Goal: Task Accomplishment & Management: Complete application form

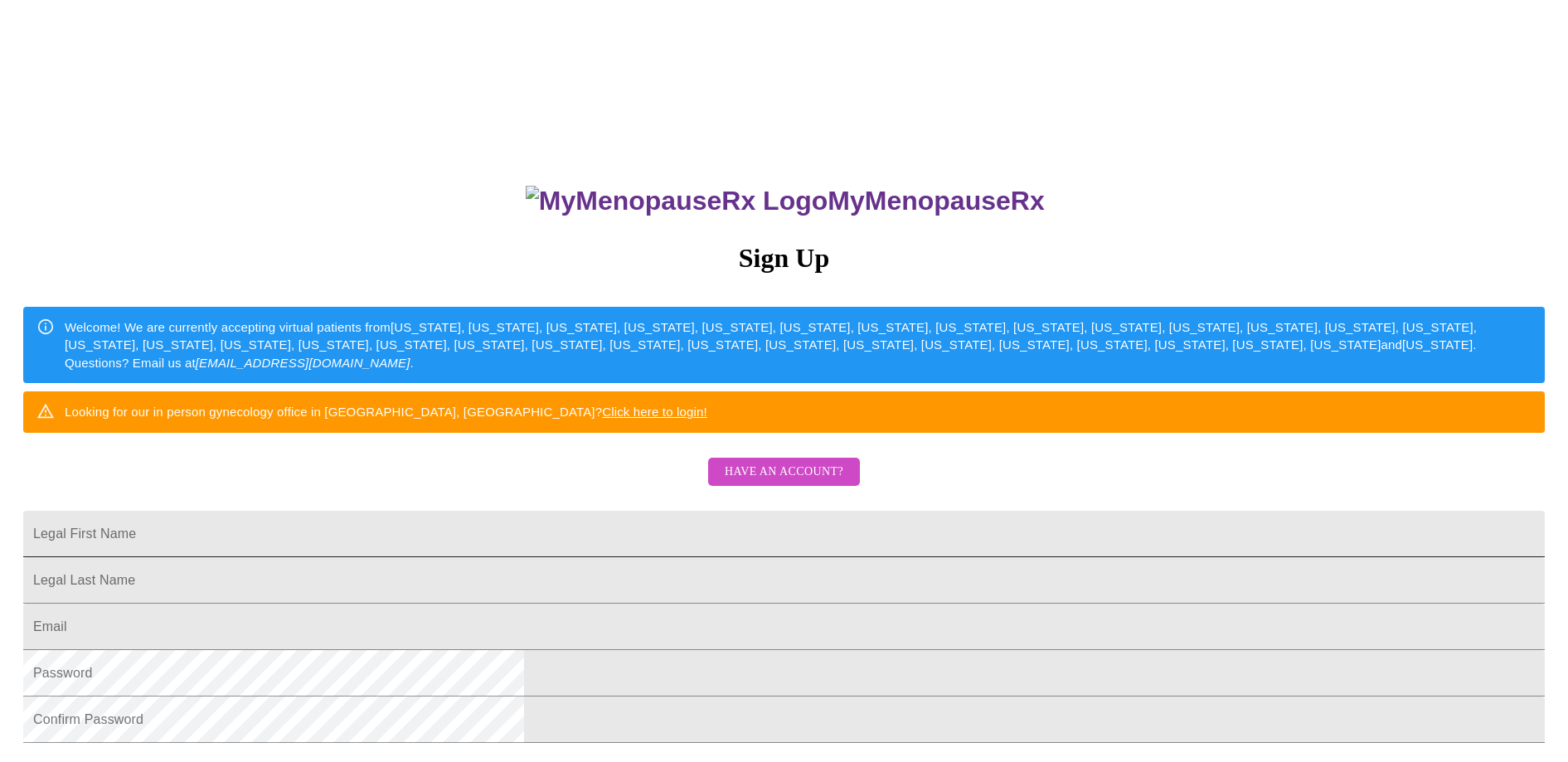
click at [573, 557] on input "Legal First Name" at bounding box center [784, 534] width 1521 height 47
type input "[PERSON_NAME]"
click at [563, 604] on input "Legal First Name" at bounding box center [784, 581] width 1521 height 47
type input "[PERSON_NAME]"
click at [560, 650] on input "Legal First Name" at bounding box center [784, 627] width 1521 height 47
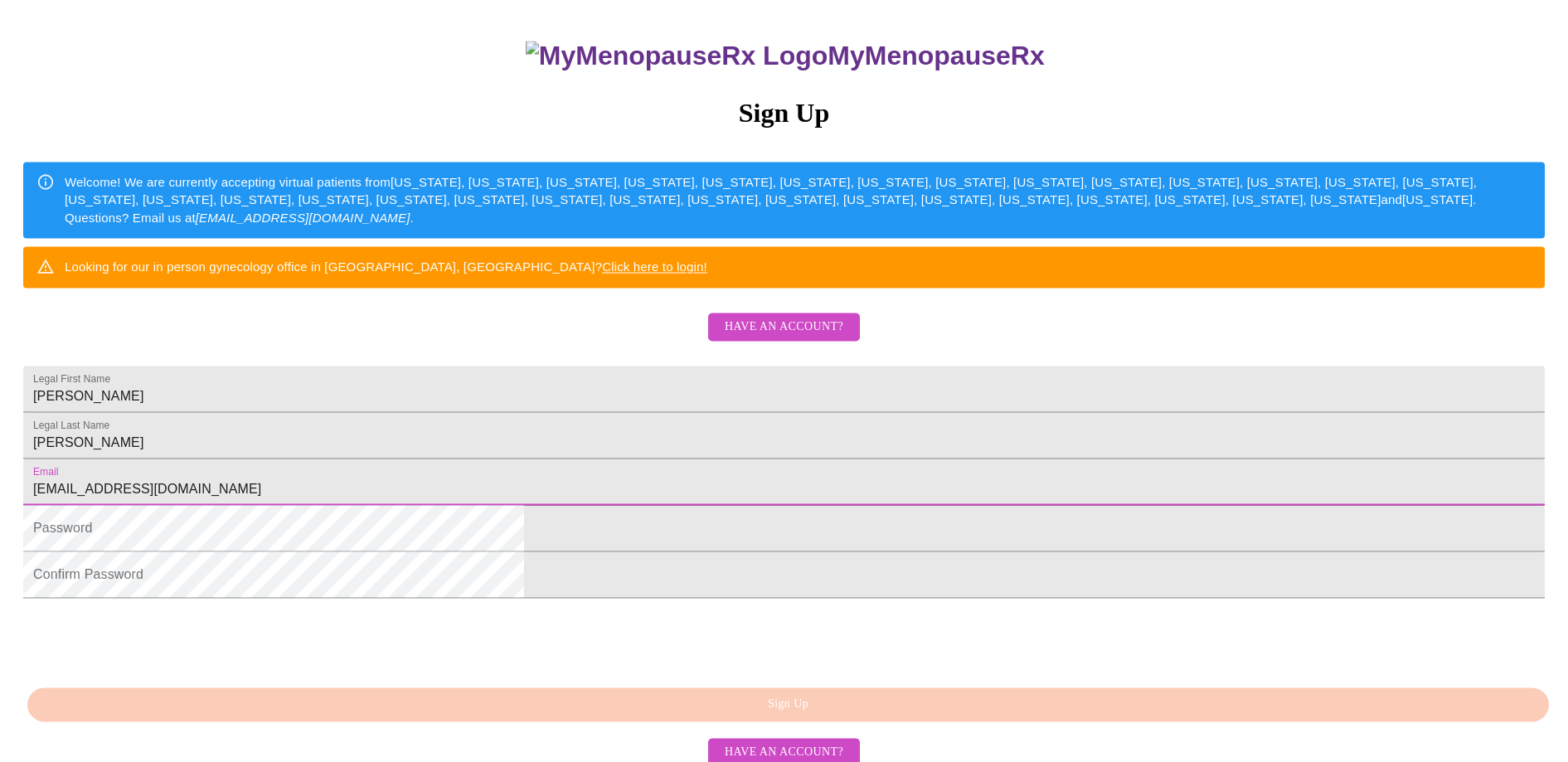
scroll to position [169, 0]
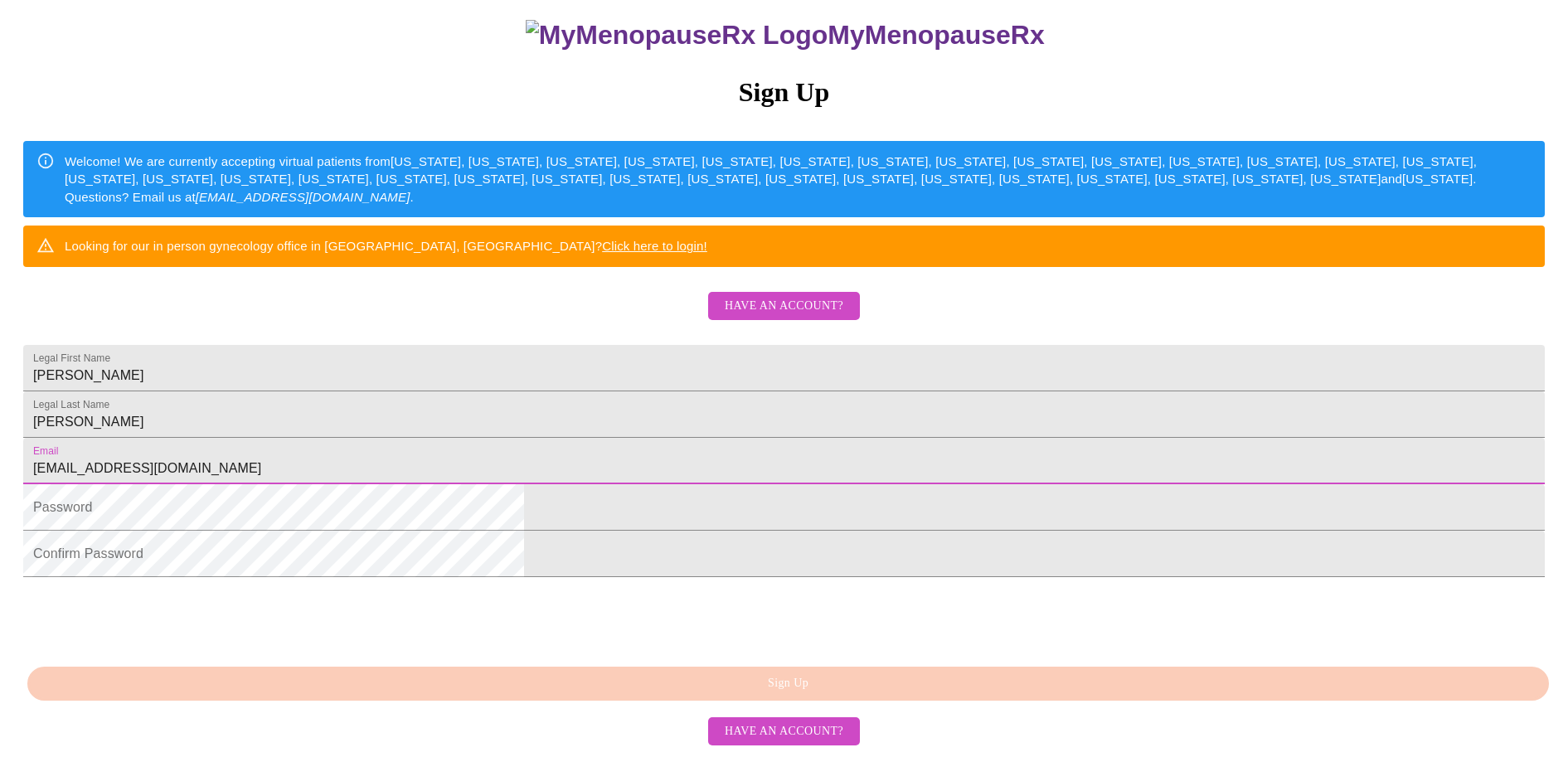
type input "[EMAIL_ADDRESS][DOMAIN_NAME]"
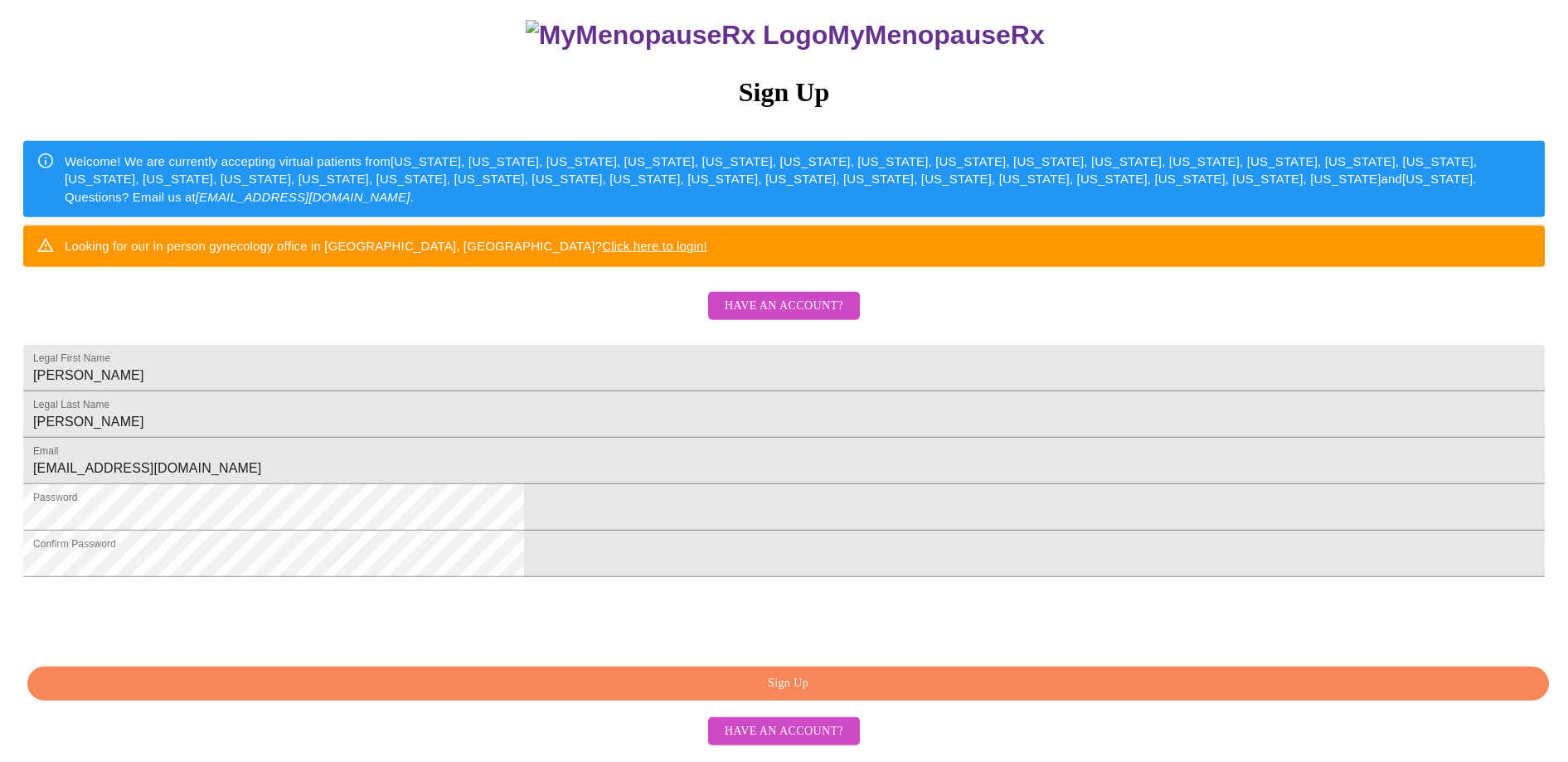
scroll to position [286, 0]
click at [778, 690] on span "Sign Up" at bounding box center [788, 683] width 1483 height 21
click at [779, 691] on span "Sign Up" at bounding box center [788, 683] width 1483 height 21
click at [777, 737] on span "Have an account?" at bounding box center [783, 732] width 119 height 21
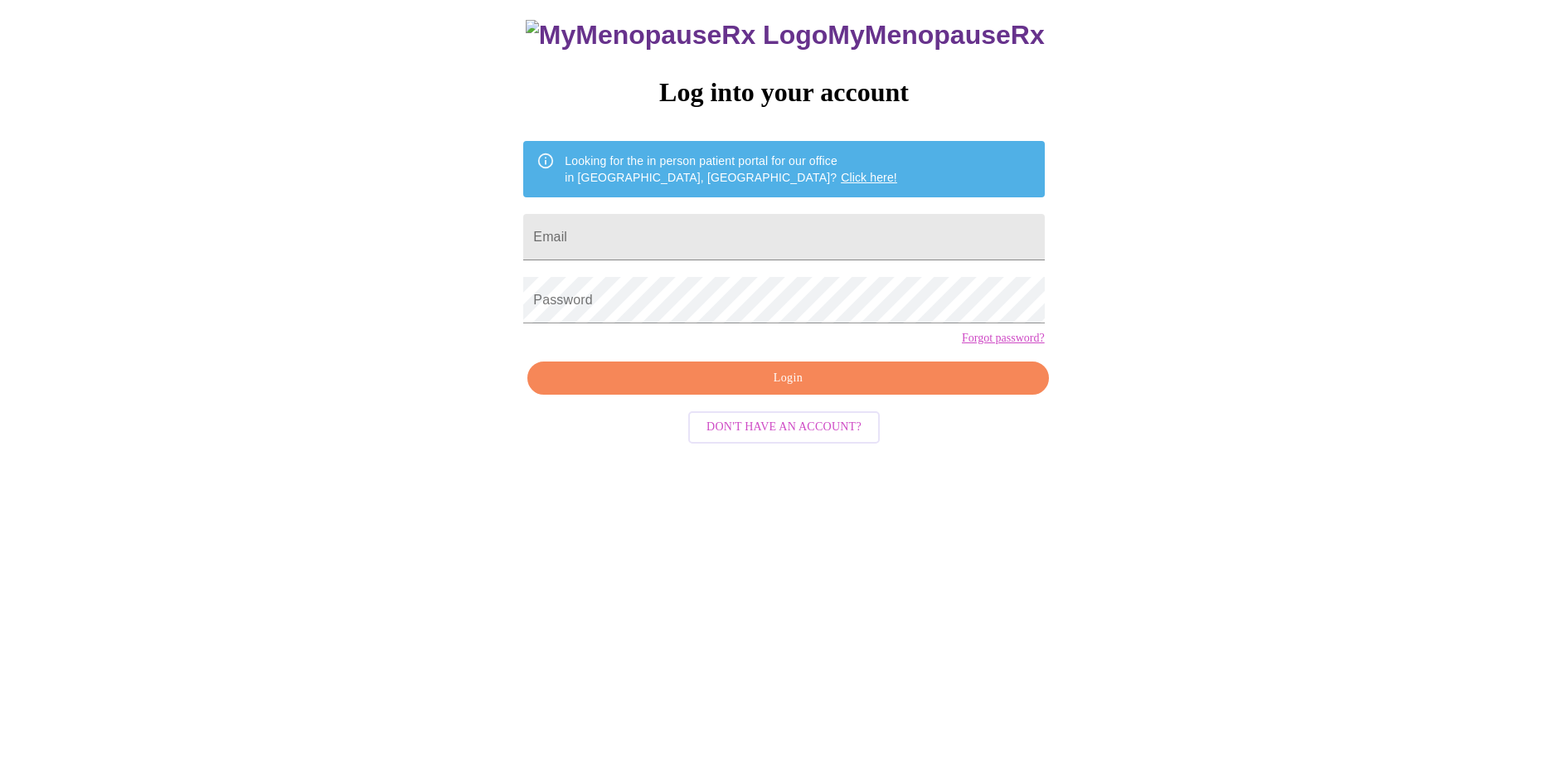
scroll to position [17, 0]
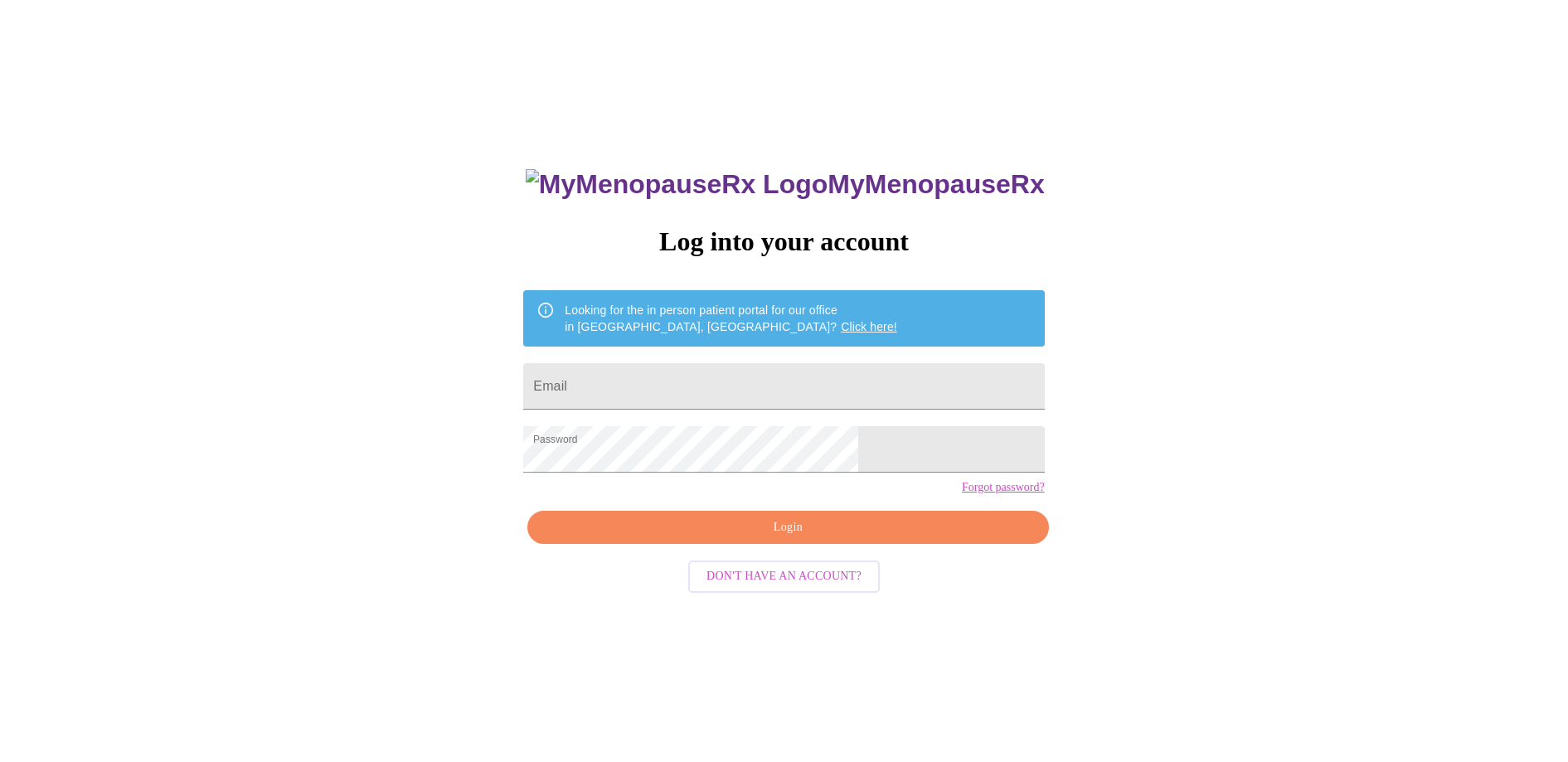
click at [745, 539] on span "Login" at bounding box center [788, 528] width 482 height 21
click at [790, 539] on span "Login" at bounding box center [788, 528] width 482 height 21
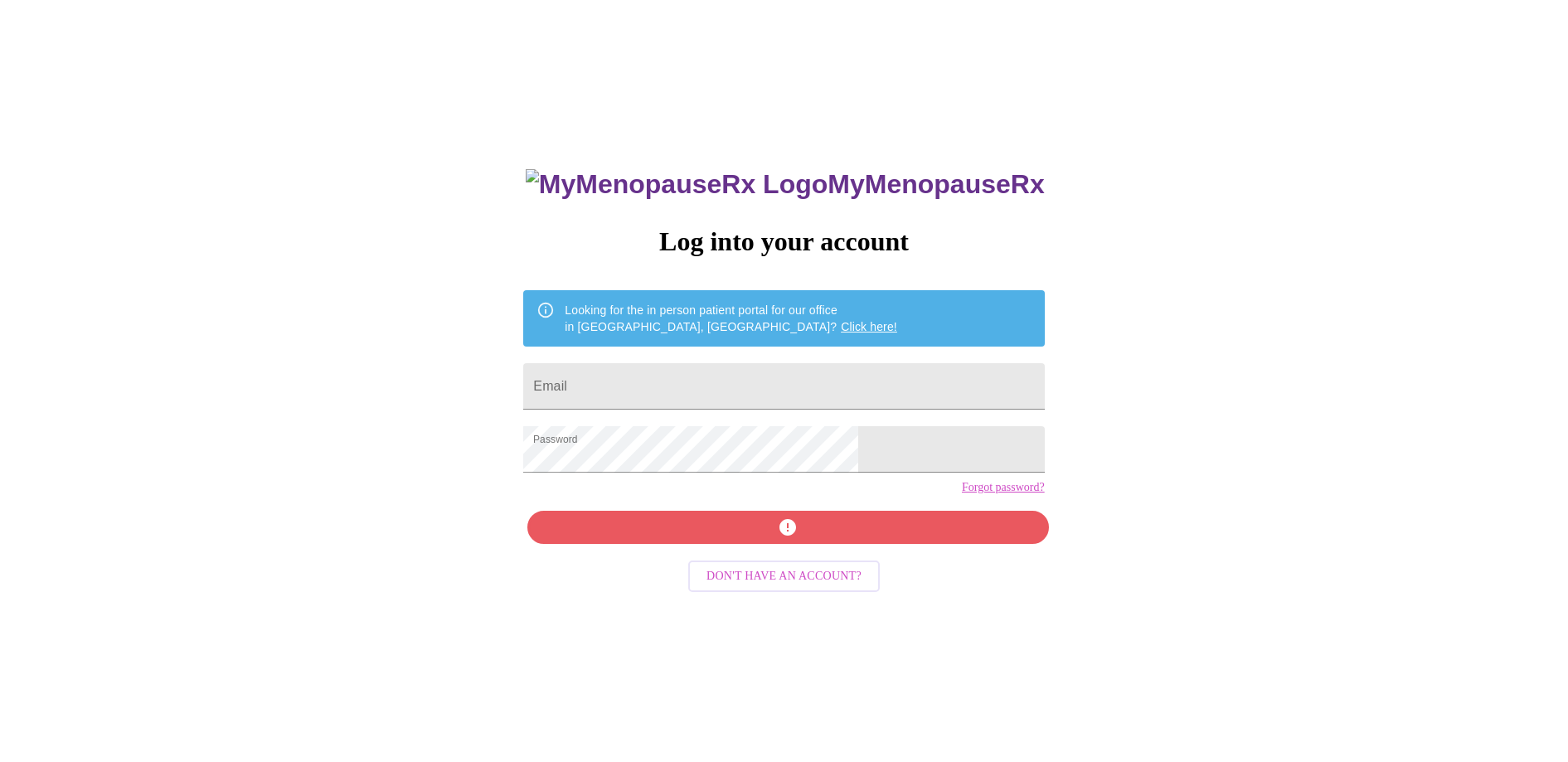
click at [754, 587] on span "Don't have an account?" at bounding box center [784, 577] width 155 height 21
